Goal: Information Seeking & Learning: Find specific page/section

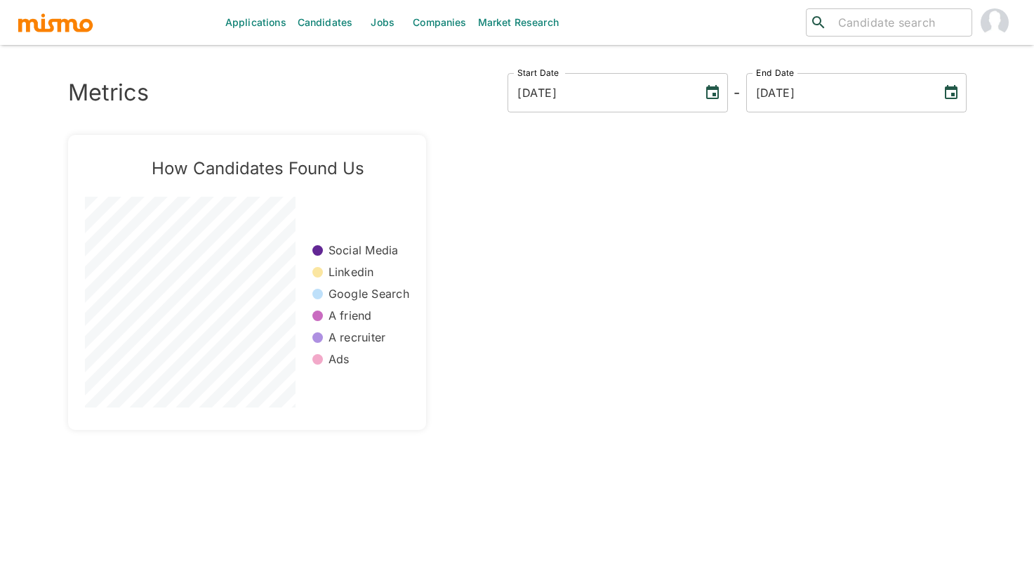
click at [376, 21] on link "Jobs" at bounding box center [382, 22] width 49 height 45
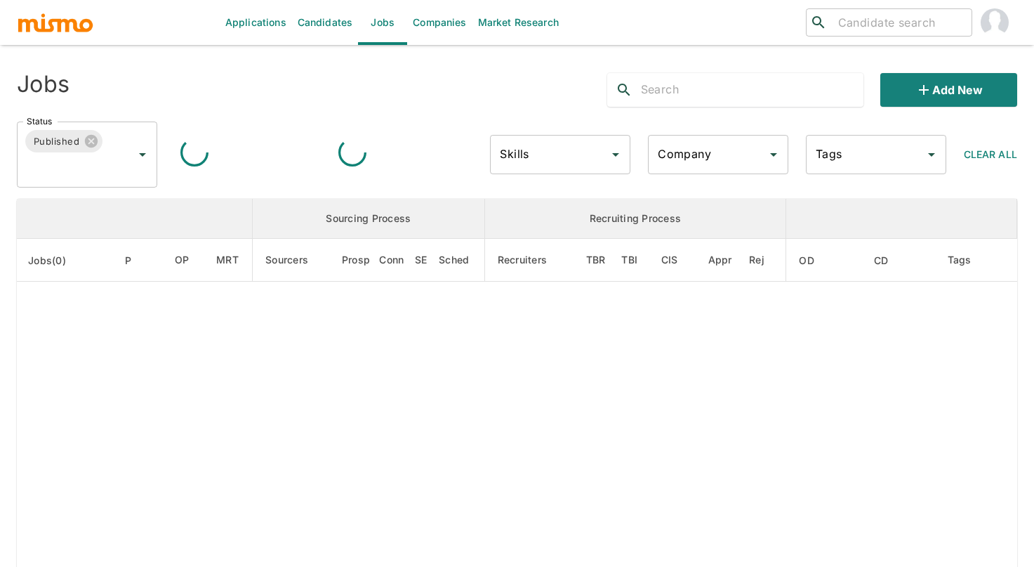
click at [734, 158] on input "Company" at bounding box center [707, 154] width 107 height 27
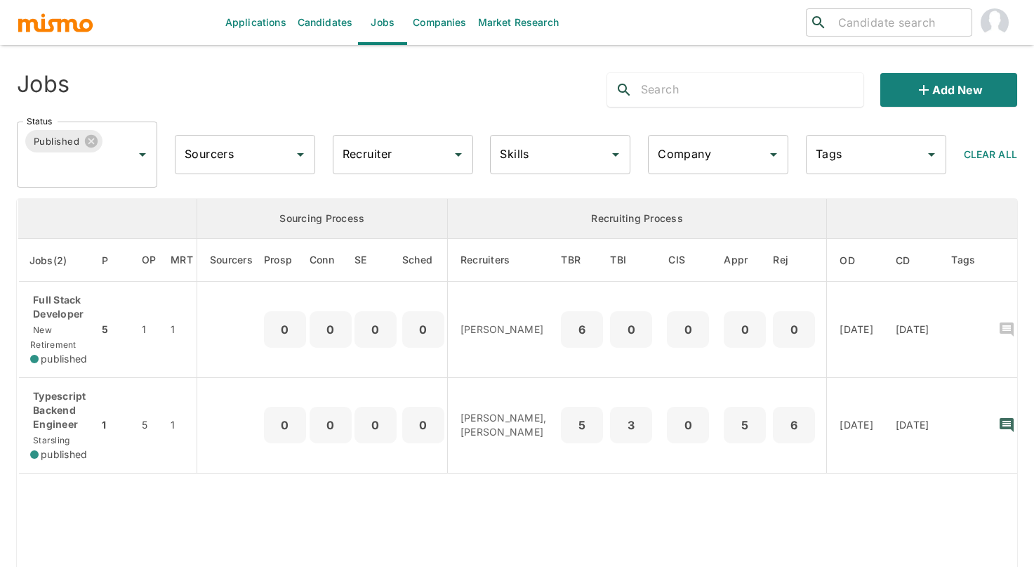
click at [772, 158] on icon "Open" at bounding box center [773, 154] width 17 height 17
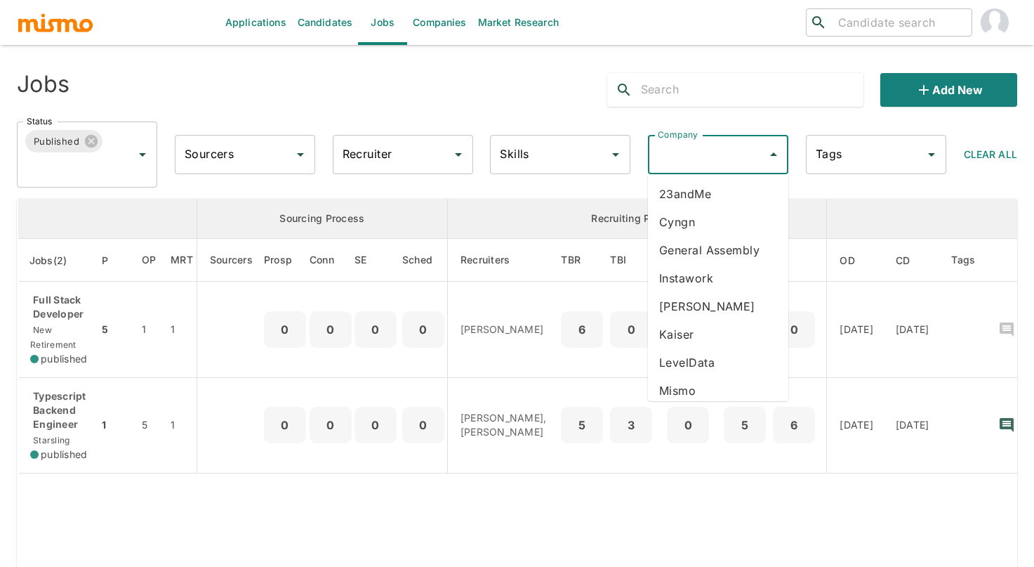
scroll to position [290, 0]
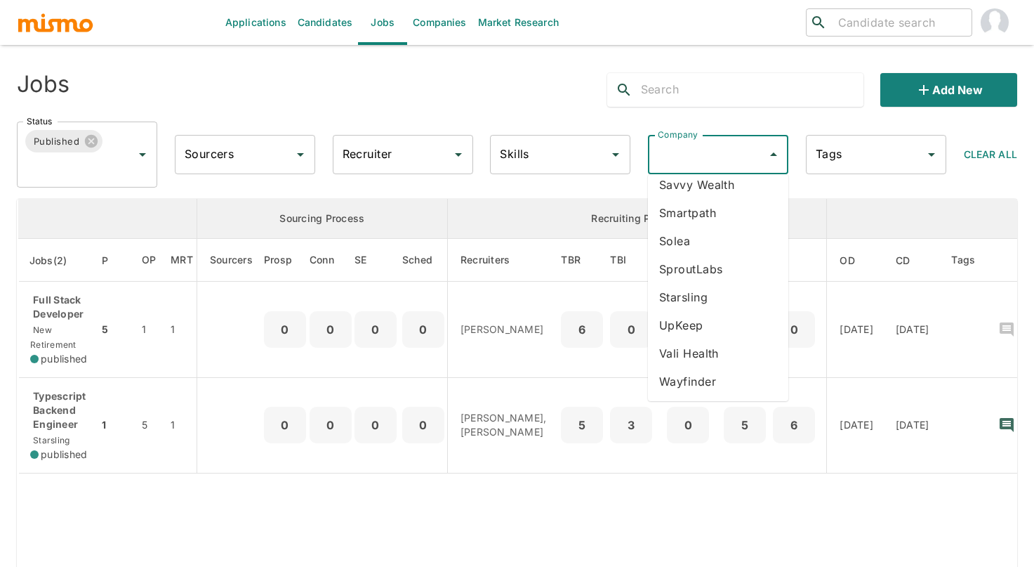
click at [710, 349] on li "Vali Health" at bounding box center [718, 353] width 140 height 28
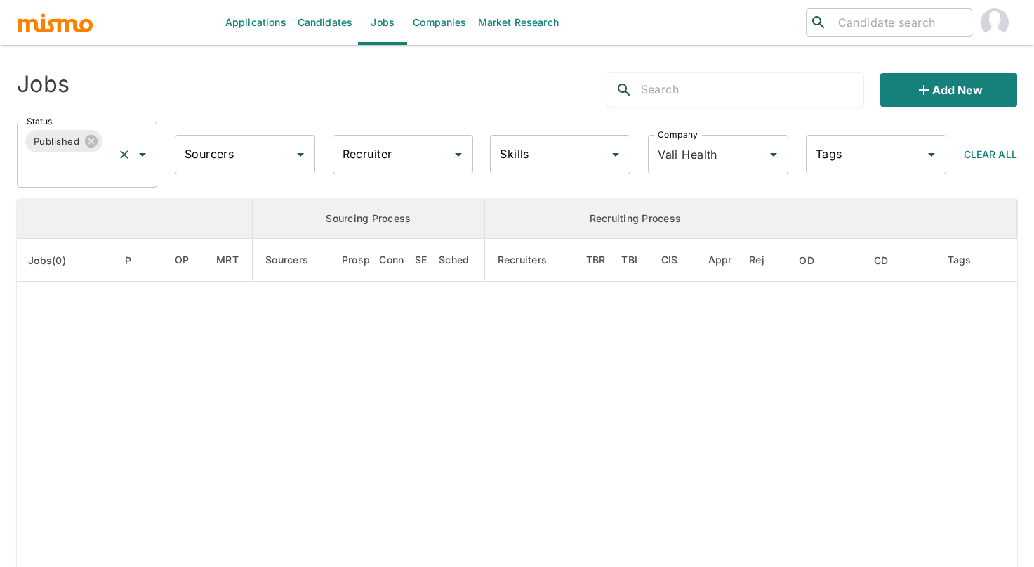
click at [98, 166] on input "Status" at bounding box center [67, 167] width 88 height 27
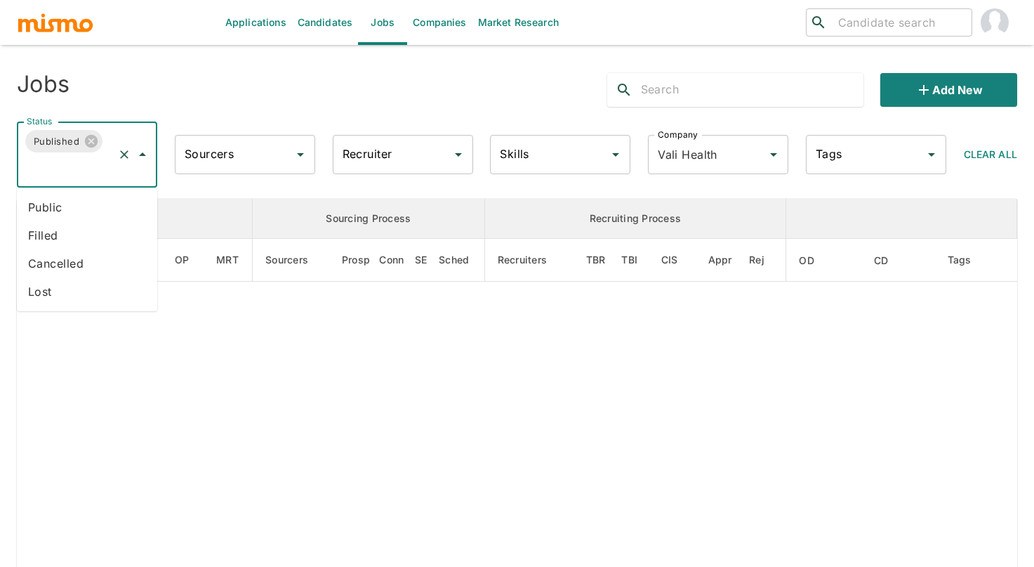
click at [67, 202] on li "Public" at bounding box center [87, 207] width 140 height 28
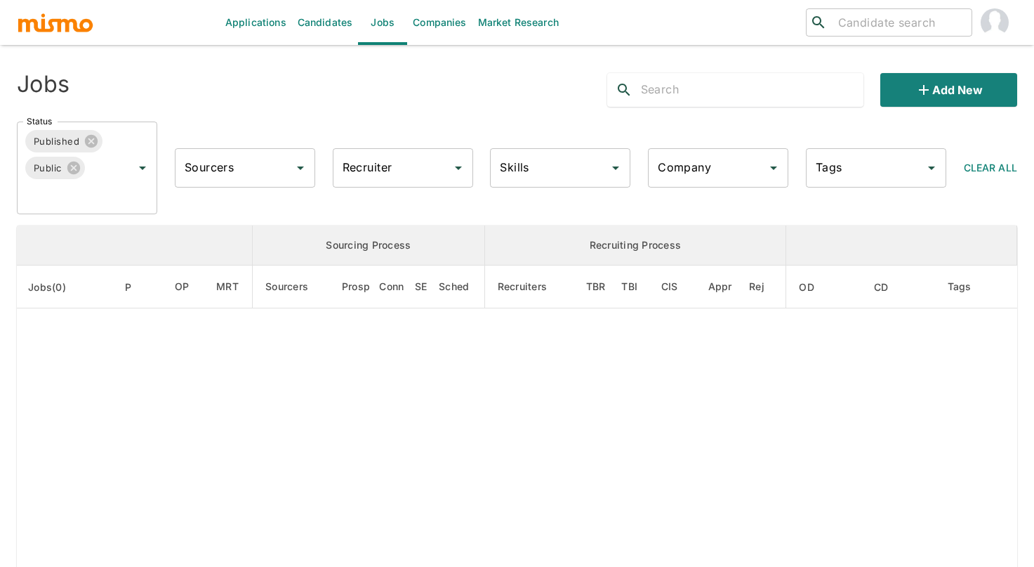
type input "Vali Health"
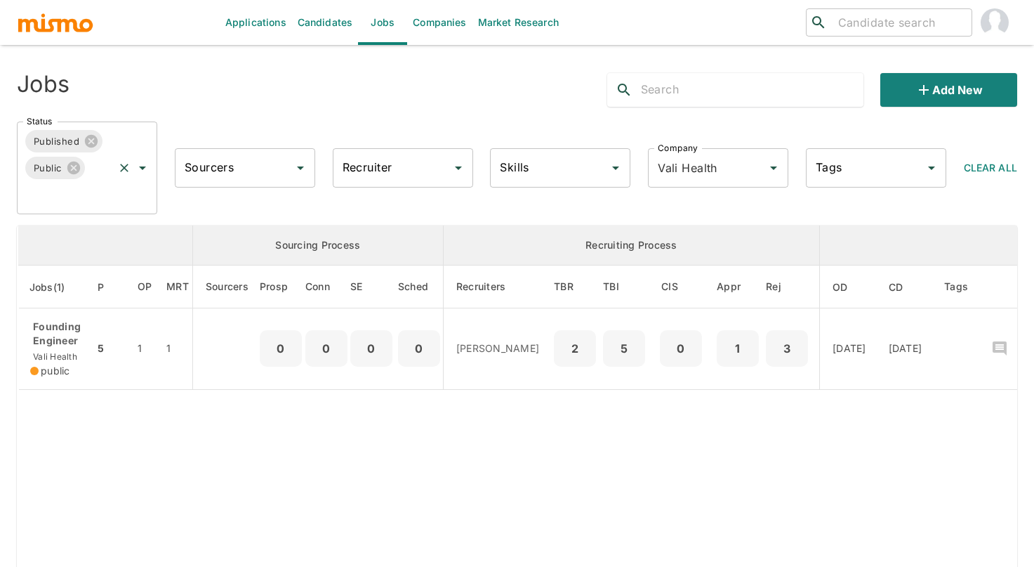
click at [70, 192] on input "Status" at bounding box center [67, 194] width 88 height 27
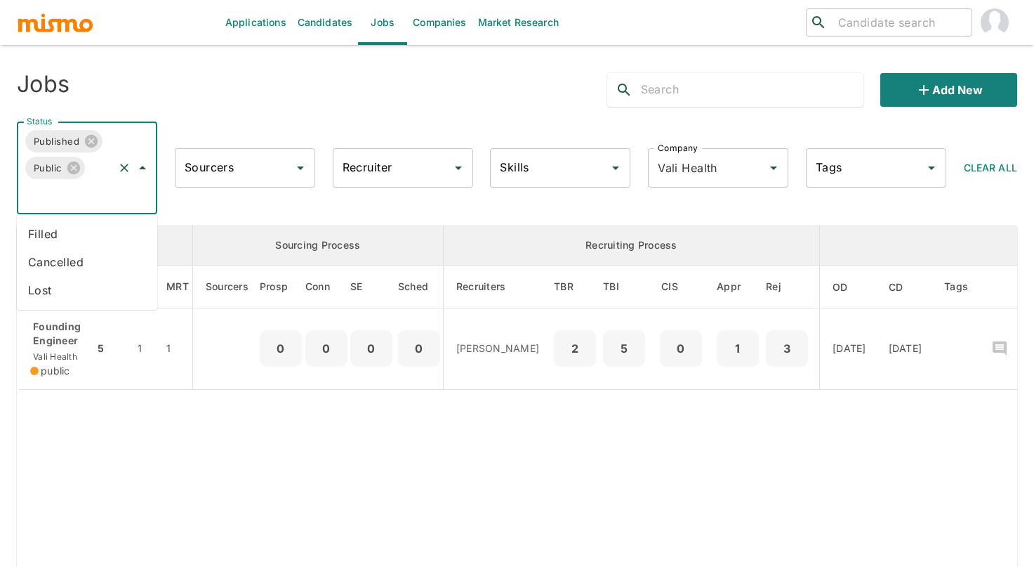
click at [65, 233] on li "Filled" at bounding box center [87, 234] width 140 height 28
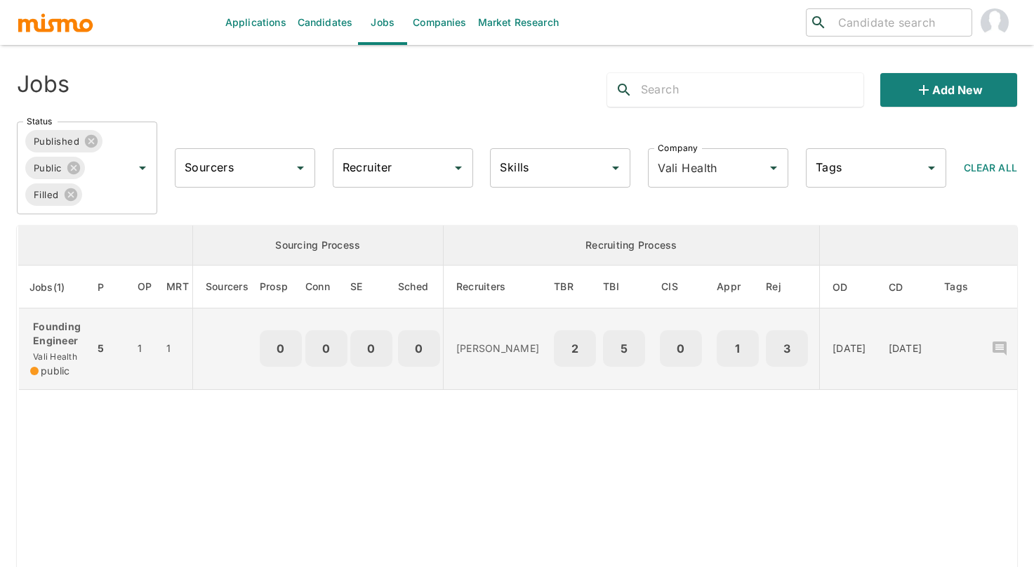
click at [61, 350] on div "Founding Engineer Vali Health public" at bounding box center [56, 349] width 53 height 58
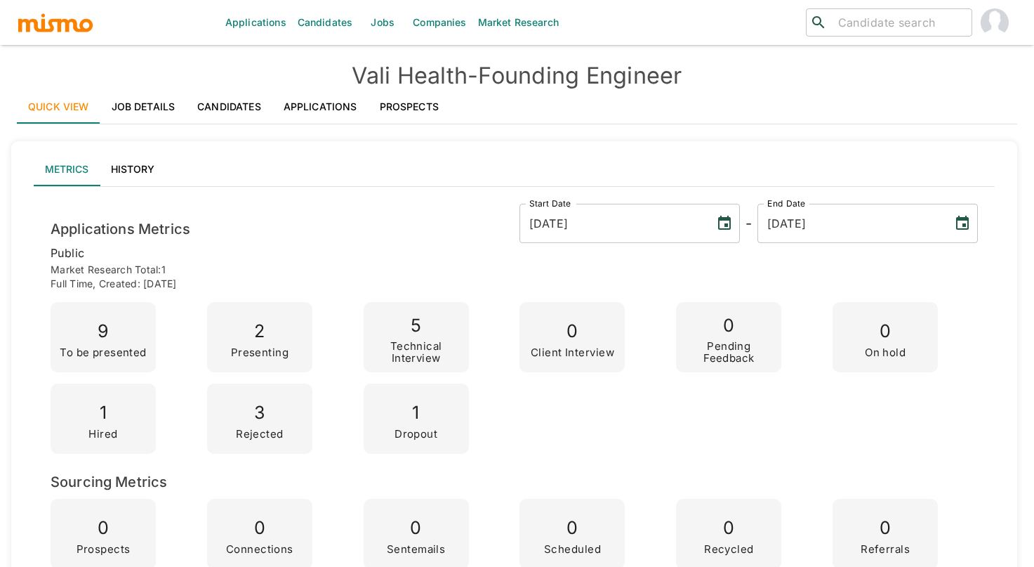
click at [325, 112] on link "Applications" at bounding box center [320, 107] width 96 height 34
